Goal: Check status: Check status

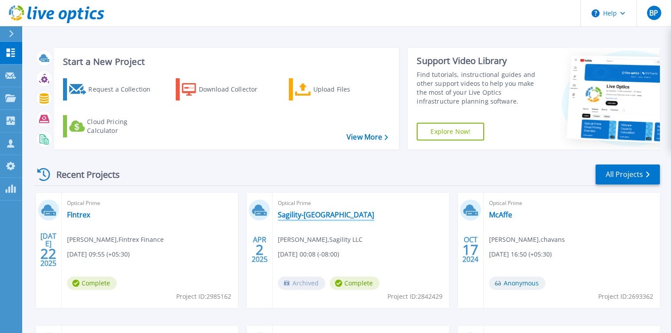
click at [304, 218] on link "Sagility-[GEOGRAPHIC_DATA]" at bounding box center [326, 214] width 96 height 9
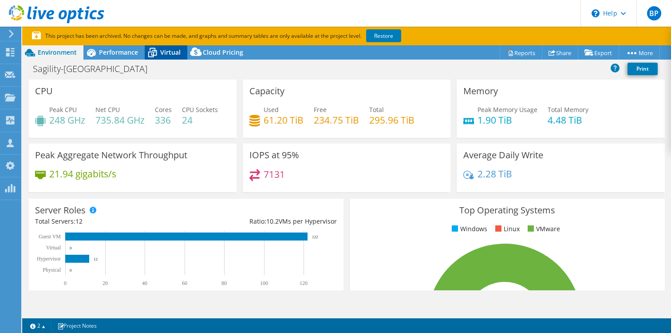
click at [154, 48] on icon at bounding box center [153, 49] width 6 height 3
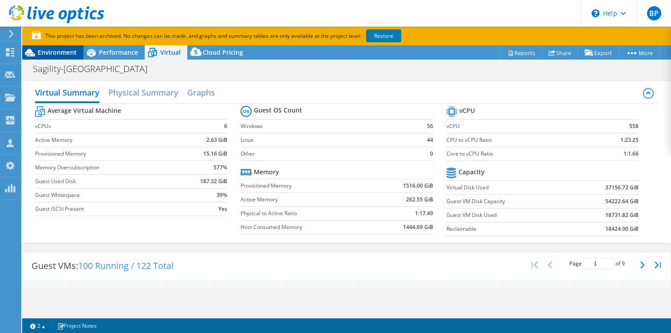
click at [59, 57] on div "Environment" at bounding box center [52, 52] width 61 height 14
